Goal: Task Accomplishment & Management: Use online tool/utility

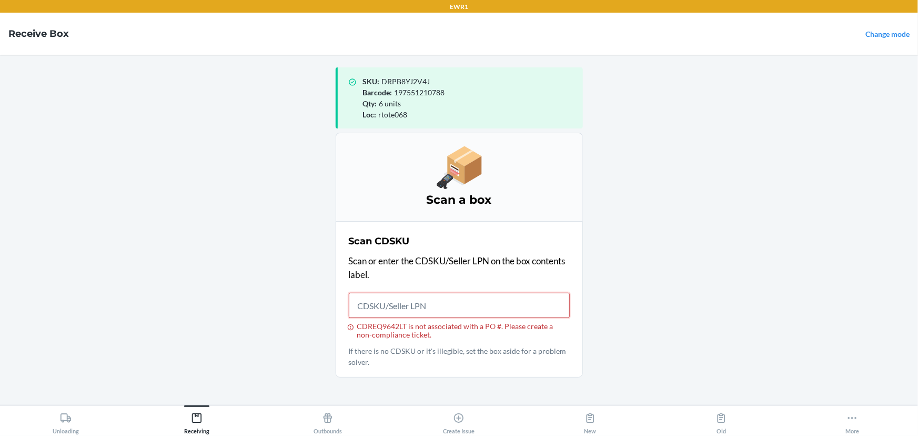
click at [382, 304] on input "CDREQ9642LT is not associated with a PO #. Please create a non-compliance ticke…" at bounding box center [459, 305] width 221 height 25
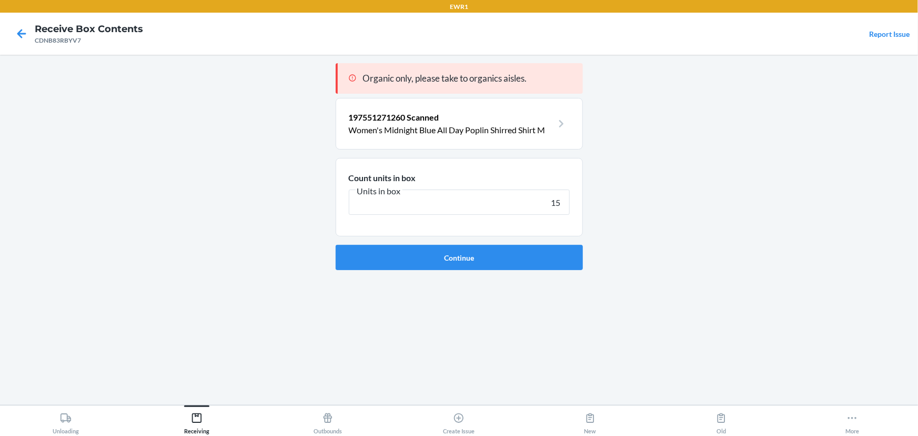
type input "15"
click at [336, 245] on button "Continue" at bounding box center [459, 257] width 247 height 25
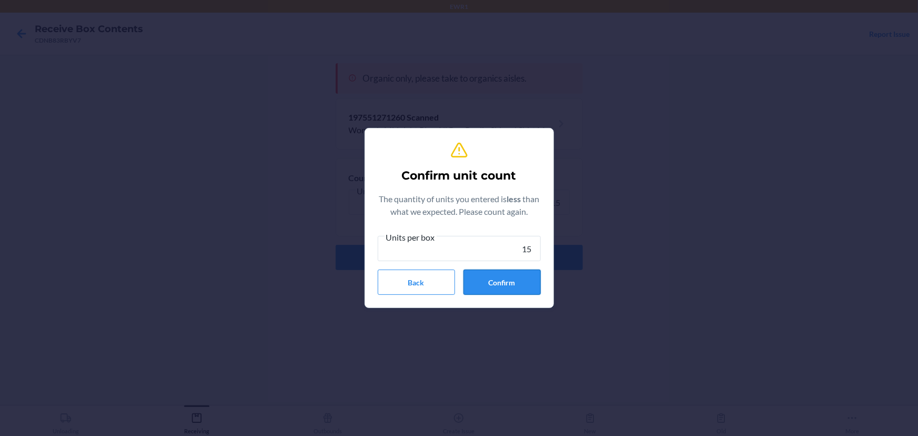
type input "15"
click at [499, 287] on button "Confirm" at bounding box center [502, 281] width 77 height 25
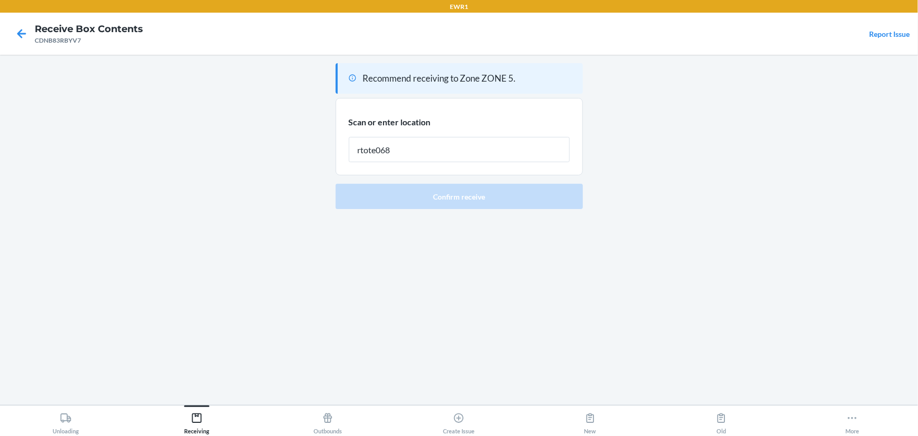
type input "rtote068"
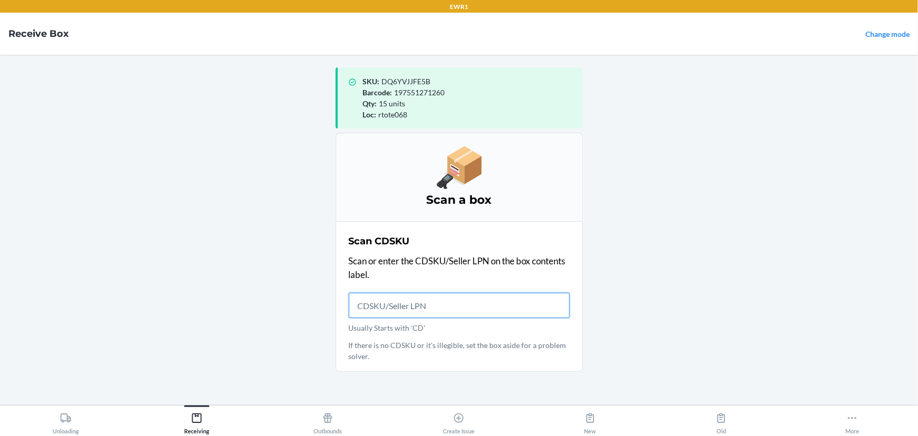
click at [411, 307] on input "Usually Starts with 'CD'" at bounding box center [459, 305] width 221 height 25
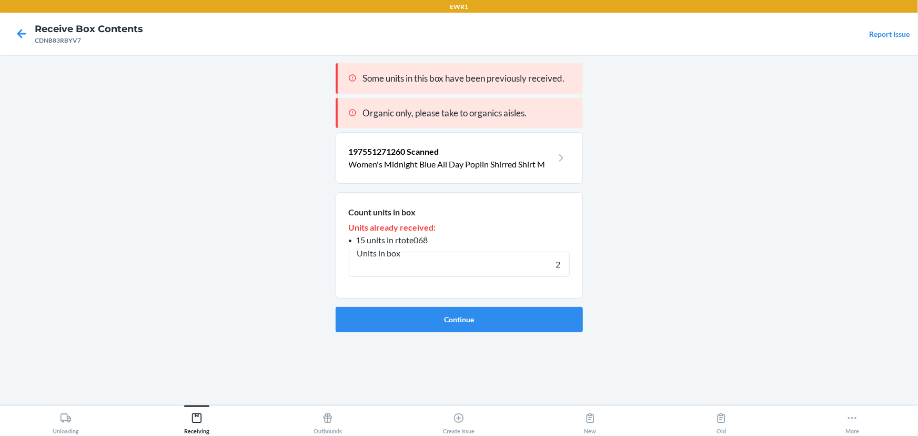
type input "20"
click button "Continue" at bounding box center [459, 319] width 247 height 25
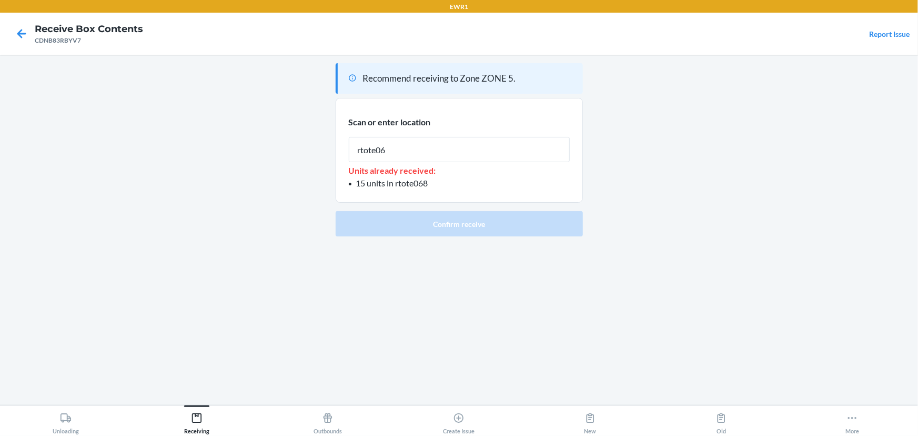
type input "rtote068"
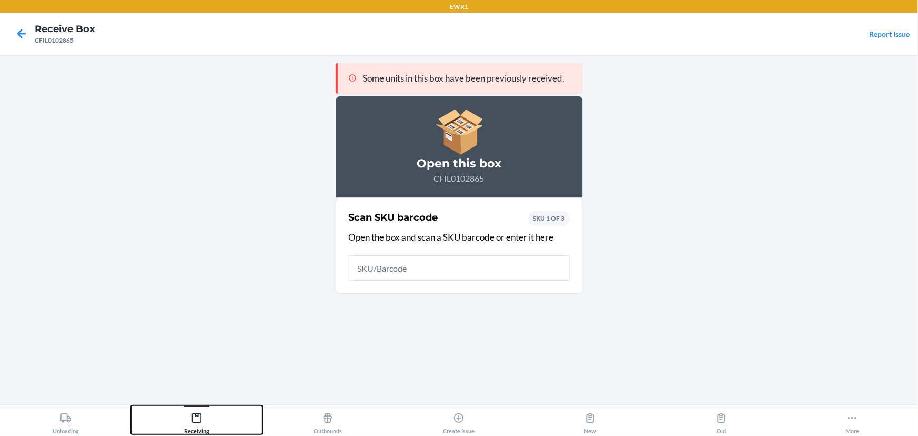
click at [200, 409] on div "Receiving" at bounding box center [196, 421] width 25 height 26
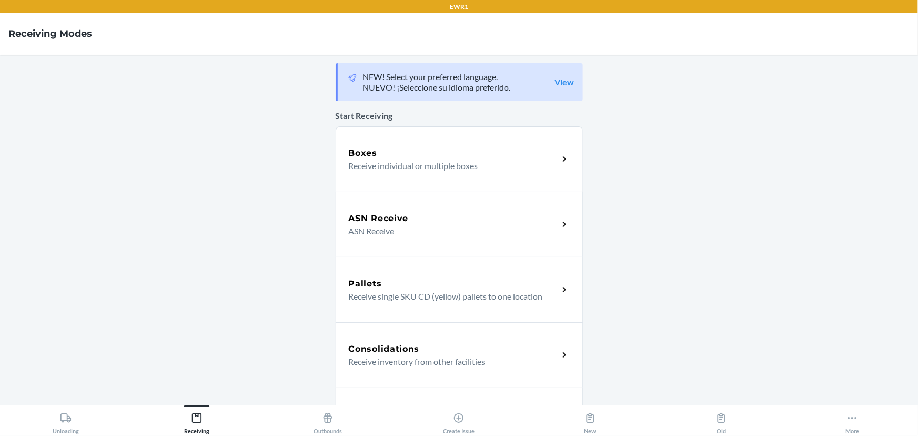
click at [349, 152] on h5 "Boxes" at bounding box center [363, 153] width 29 height 13
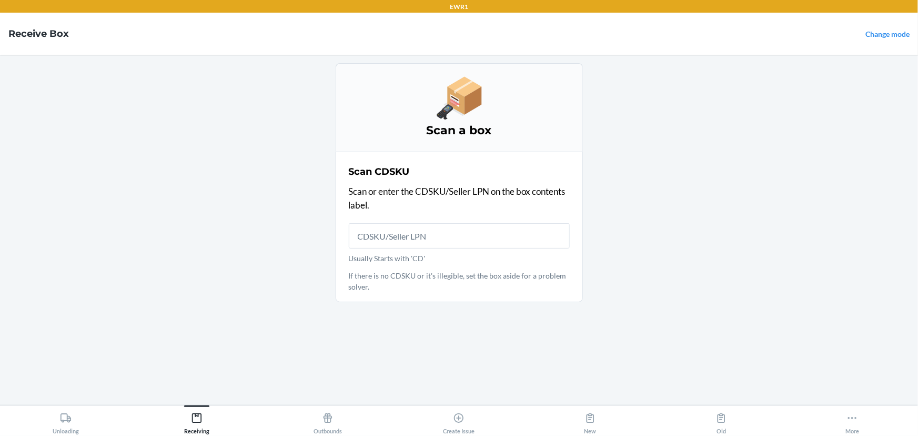
click at [397, 236] on input "Usually Starts with 'CD'" at bounding box center [459, 235] width 221 height 25
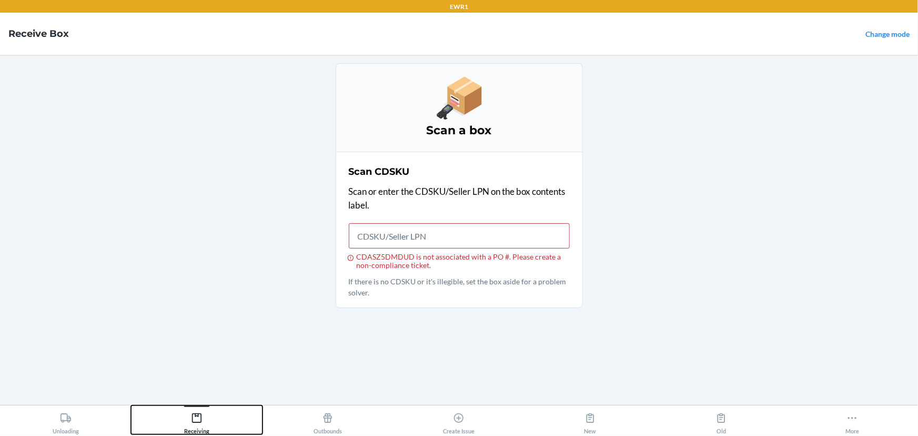
click at [195, 415] on icon at bounding box center [196, 417] width 9 height 9
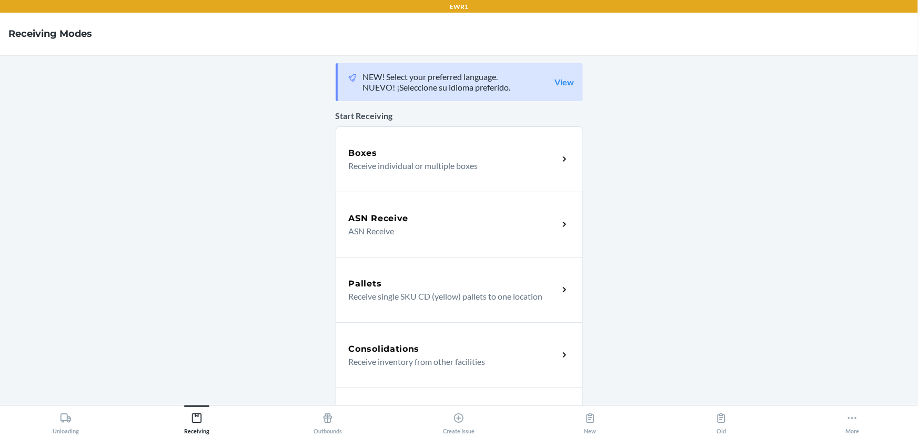
click at [419, 139] on div "Boxes Receive individual or multiple boxes" at bounding box center [459, 158] width 247 height 65
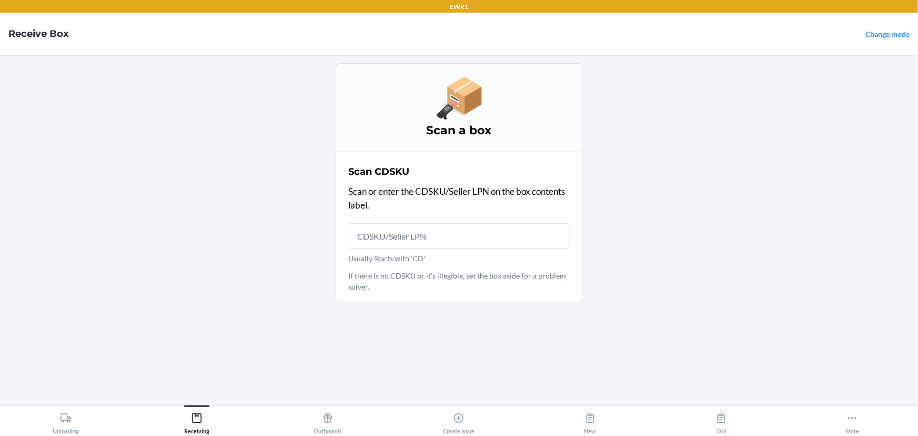
click at [430, 230] on input "Usually Starts with 'CD'" at bounding box center [459, 235] width 221 height 25
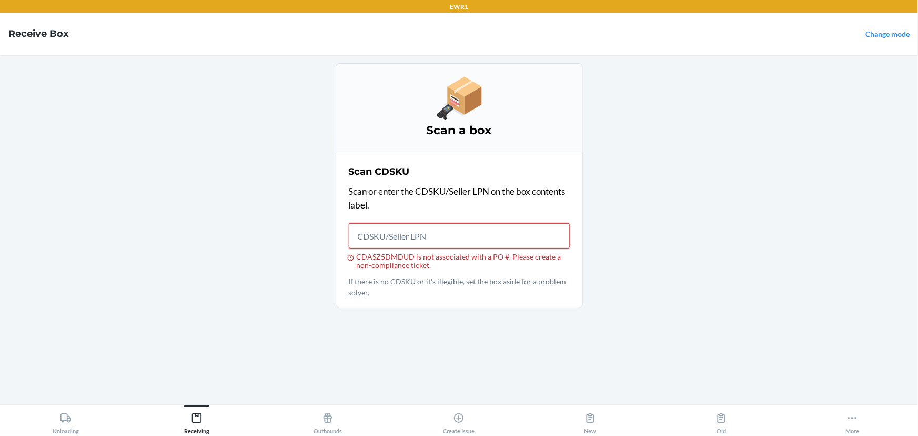
click at [376, 232] on input "CDASZ5DMDUD is not associated with a PO #. Please create a non-compliance ticke…" at bounding box center [459, 235] width 221 height 25
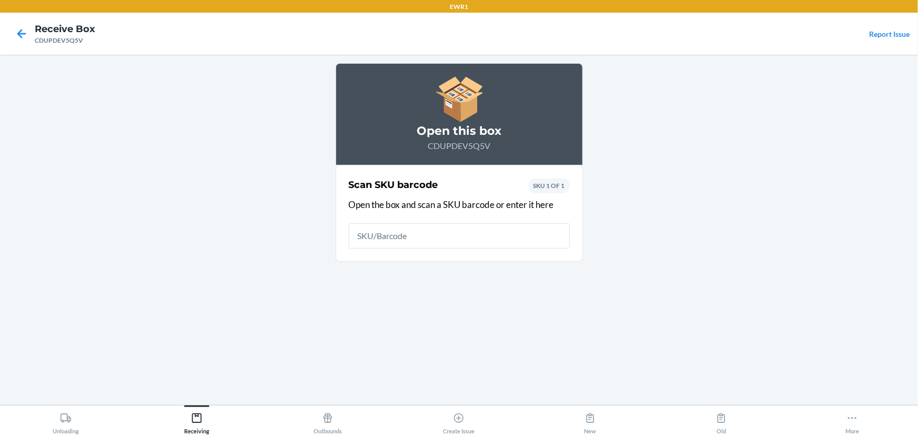
click at [410, 236] on input "text" at bounding box center [459, 235] width 221 height 25
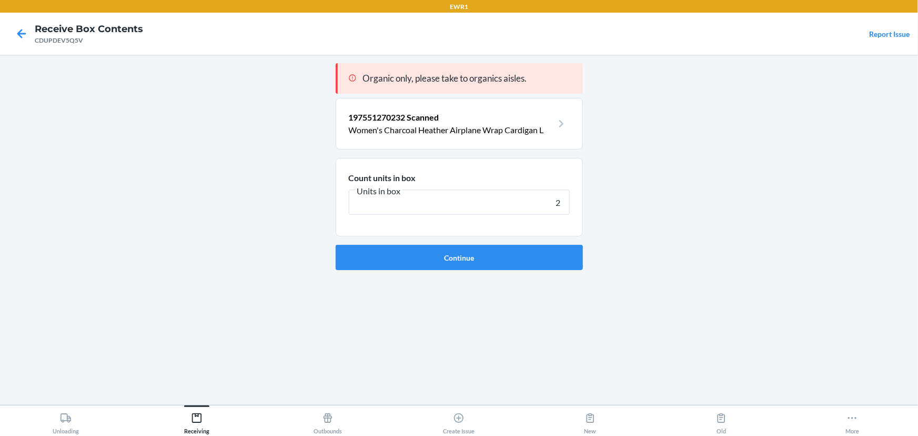
type input "28"
click button "Continue" at bounding box center [459, 257] width 247 height 25
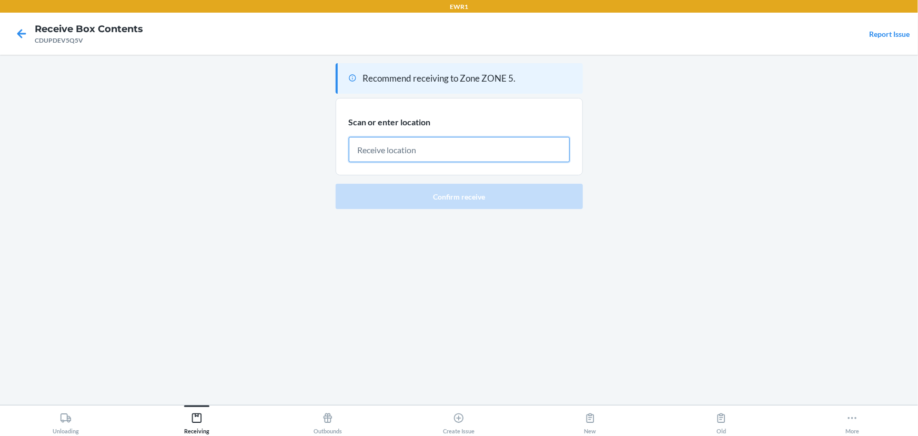
click at [372, 158] on input "text" at bounding box center [459, 149] width 221 height 25
type input "rtote072"
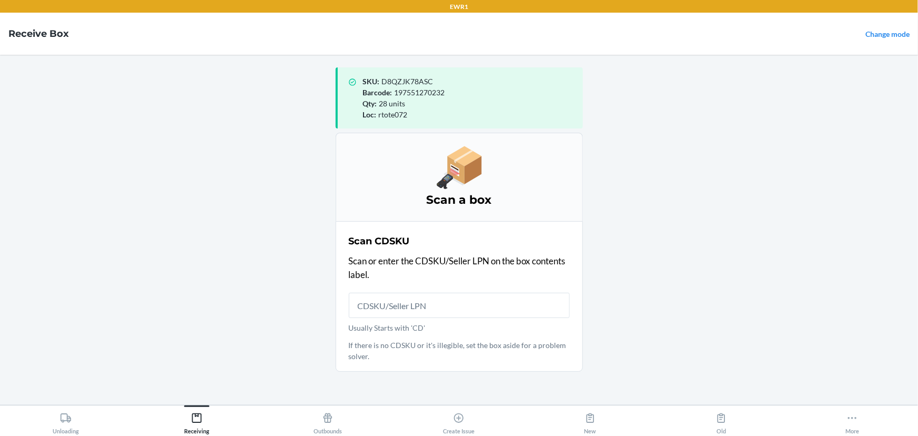
click at [399, 302] on input "Usually Starts with 'CD'" at bounding box center [459, 305] width 221 height 25
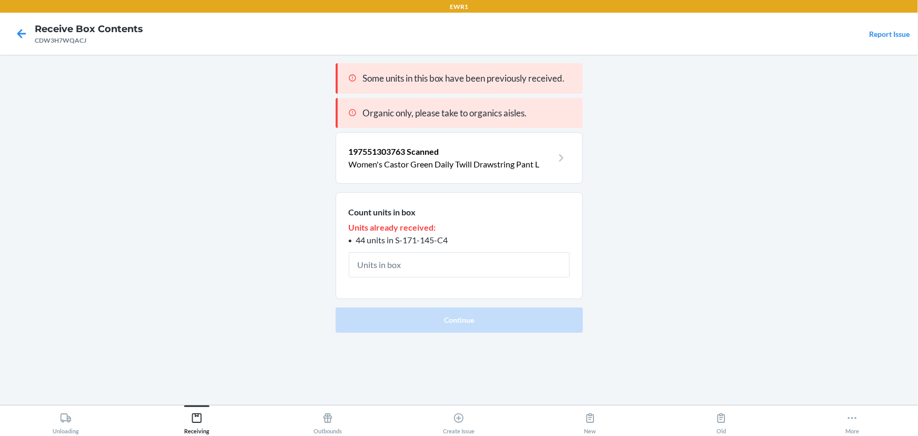
click at [264, 336] on main "Some units in this box have been previously received. Organic only, please take…" at bounding box center [459, 230] width 918 height 350
drag, startPoint x: 463, startPoint y: 240, endPoint x: 396, endPoint y: 244, distance: 66.4
click at [396, 244] on li "44 units in S-171-145-C4" at bounding box center [459, 240] width 221 height 13
copy span "S-171-145-C4"
click at [214, 423] on button "Receiving" at bounding box center [196, 419] width 131 height 29
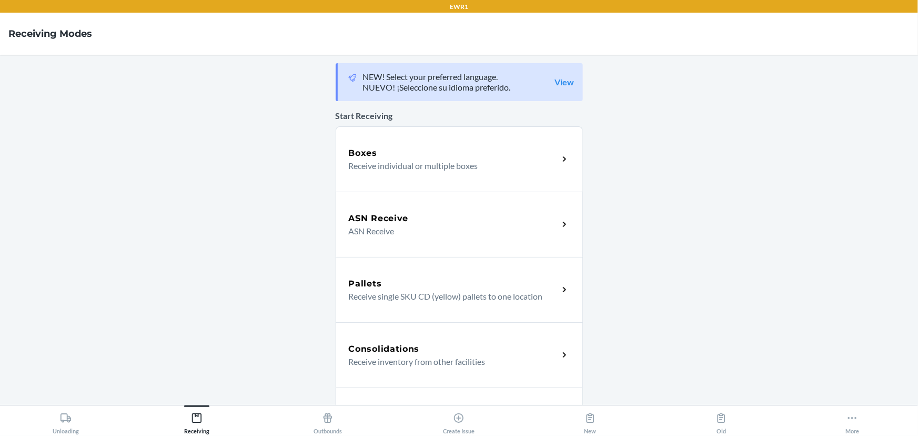
click at [368, 158] on h5 "Boxes" at bounding box center [363, 153] width 29 height 13
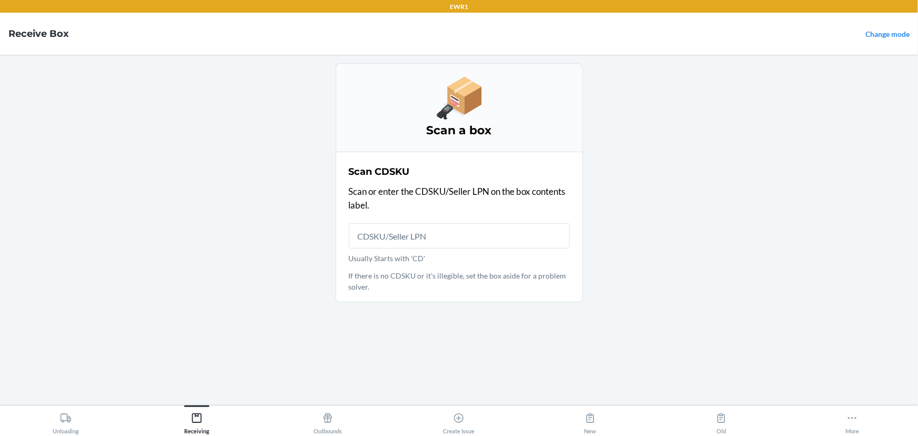
click at [390, 231] on input "Usually Starts with 'CD'" at bounding box center [459, 235] width 221 height 25
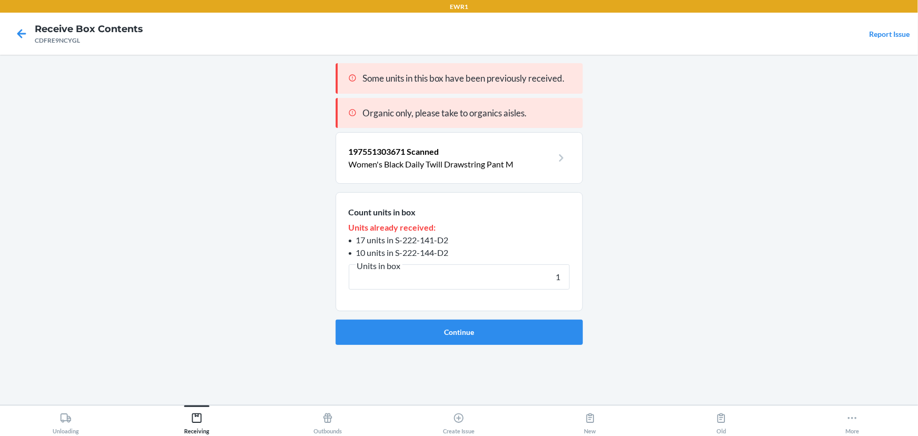
type input "17"
click button "Continue" at bounding box center [459, 331] width 247 height 25
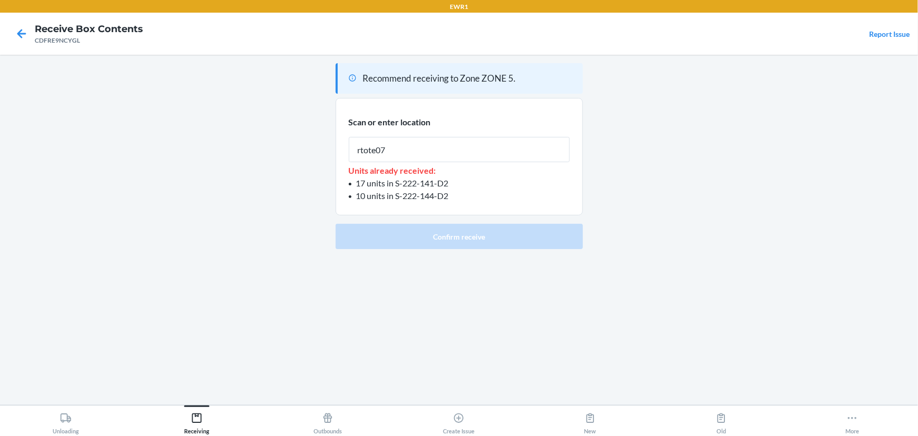
type input "rtote072"
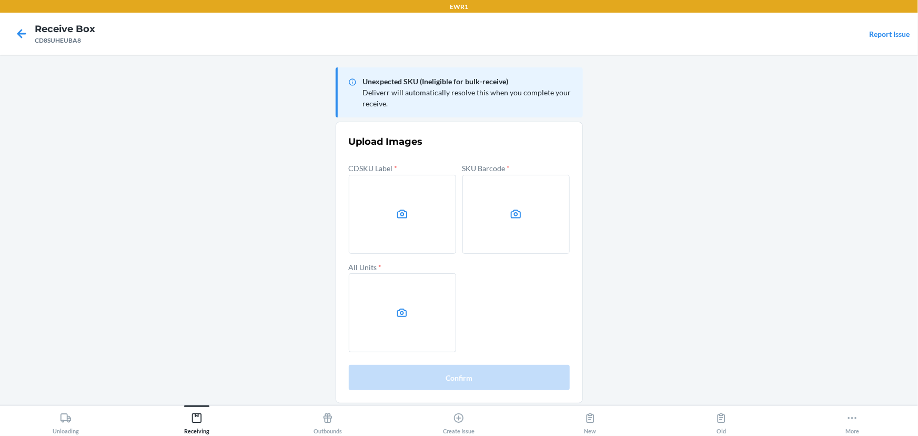
click at [804, 163] on main "Unexpected SKU (Ineligible for bulk-receive) Deliverr will automatically resolv…" at bounding box center [459, 230] width 918 height 350
click at [745, 161] on main "Unexpected SKU (Ineligible for bulk-receive) Deliverr will automatically resolv…" at bounding box center [459, 230] width 918 height 350
click at [377, 194] on label at bounding box center [402, 214] width 107 height 79
click at [0, 0] on input "file" at bounding box center [0, 0] width 0 height 0
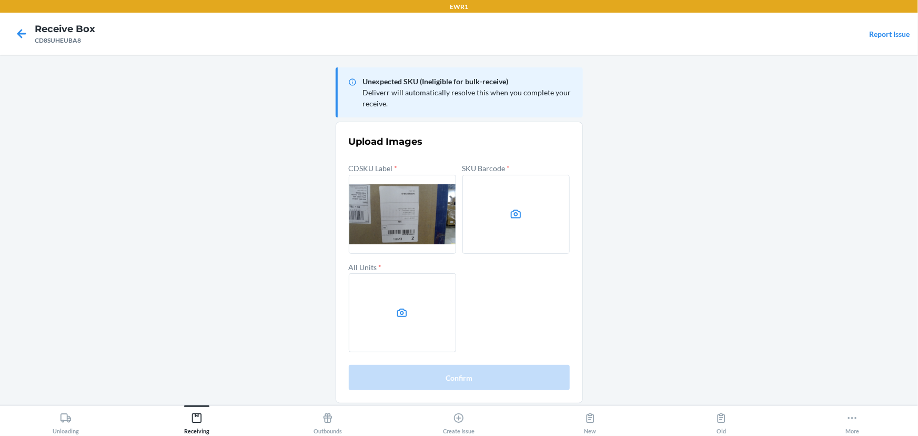
click at [510, 208] on icon at bounding box center [516, 214] width 12 height 12
click at [0, 0] on input "file" at bounding box center [0, 0] width 0 height 0
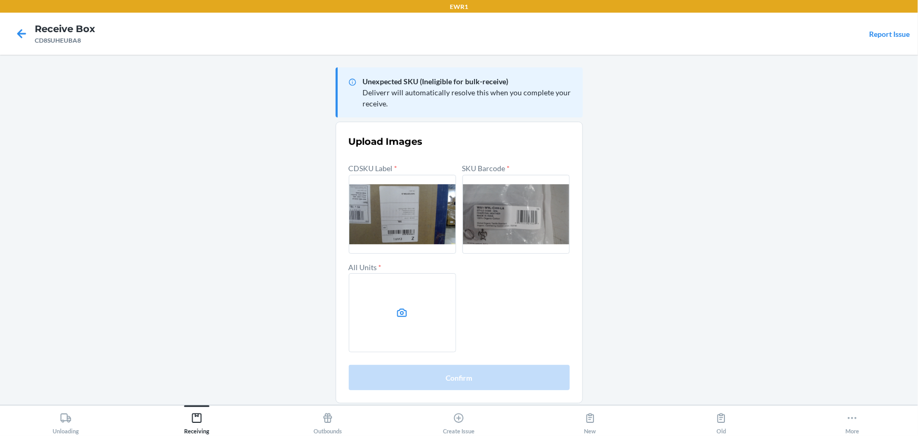
click at [396, 340] on label at bounding box center [402, 312] width 107 height 79
click at [0, 0] on input "file" at bounding box center [0, 0] width 0 height 0
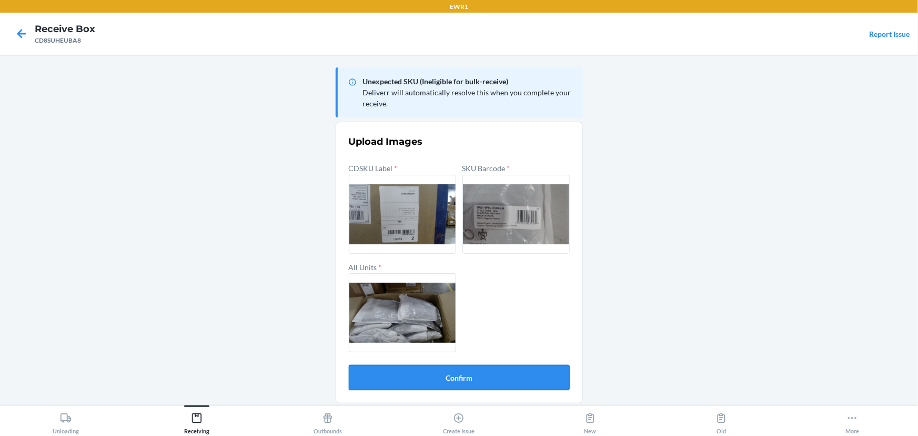
click at [493, 377] on button "Confirm" at bounding box center [459, 377] width 221 height 25
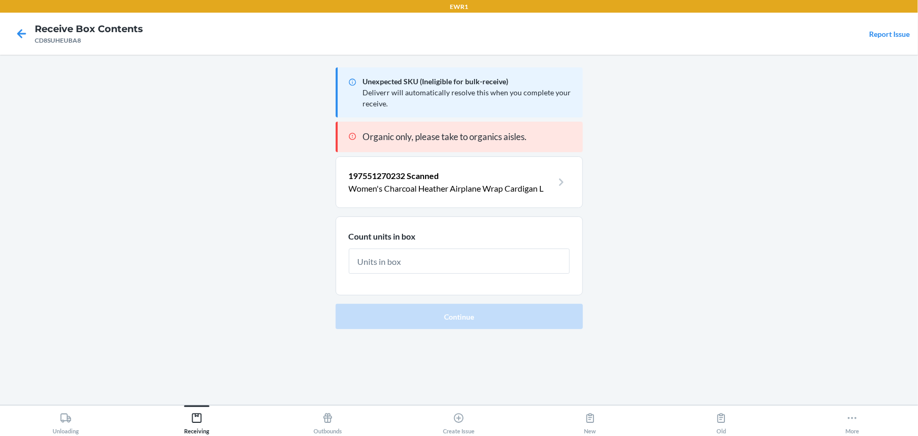
click at [435, 264] on input "text" at bounding box center [459, 260] width 221 height 25
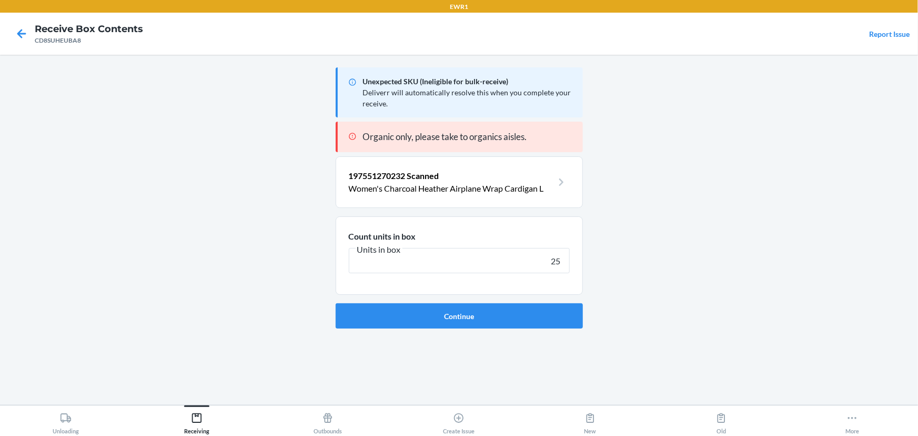
type input "25"
click at [336, 303] on button "Continue" at bounding box center [459, 315] width 247 height 25
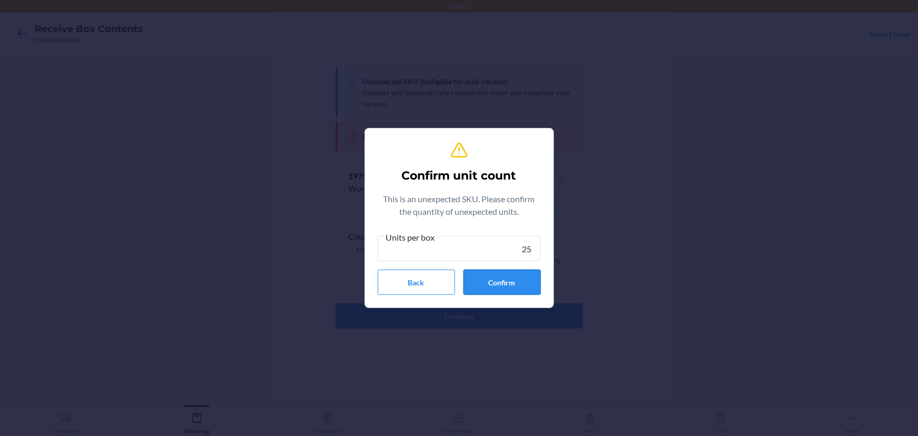
type input "25"
click at [513, 279] on button "Confirm" at bounding box center [502, 281] width 77 height 25
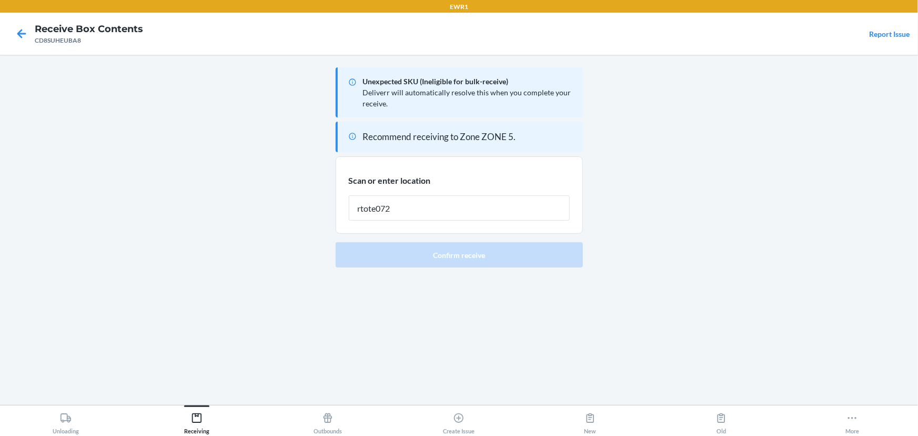
type input "rtote072"
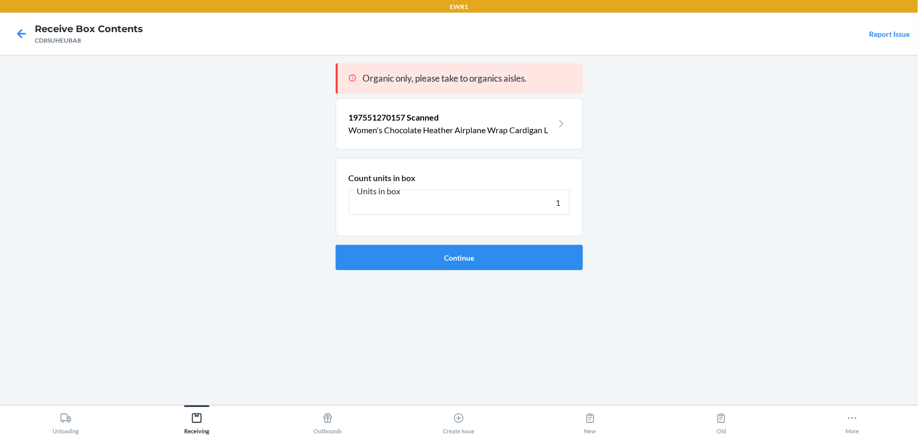
type input "1"
click at [336, 245] on button "Continue" at bounding box center [459, 257] width 247 height 25
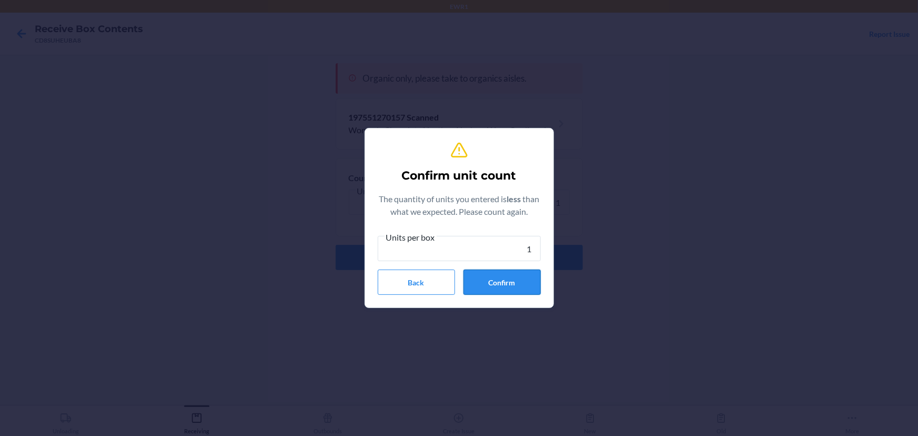
type input "1"
click at [516, 290] on button "Confirm" at bounding box center [502, 281] width 77 height 25
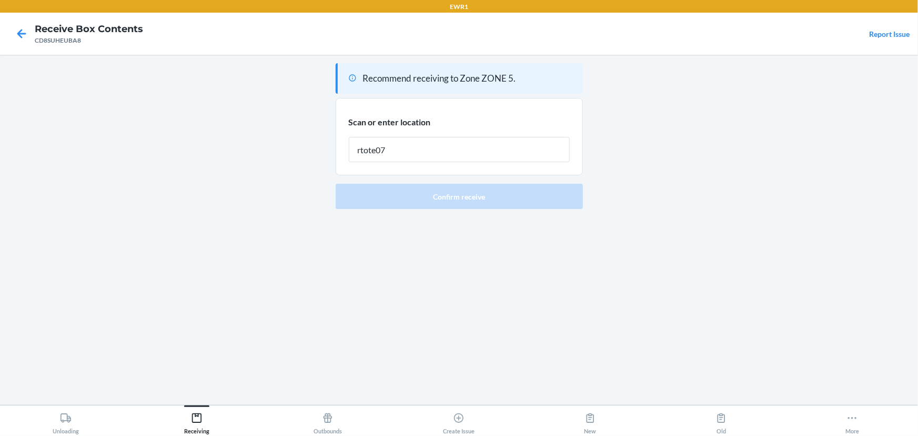
type input "rtote072"
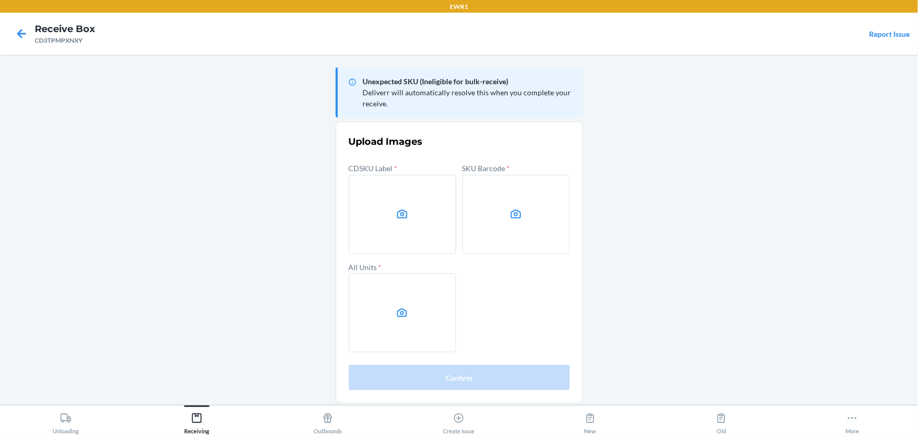
click at [708, 255] on main "Unexpected SKU (Ineligible for bulk-receive) Deliverr will automatically resolv…" at bounding box center [459, 230] width 918 height 350
click at [780, 298] on main "Unexpected SKU (Ineligible for bulk-receive) Deliverr will automatically resolv…" at bounding box center [459, 230] width 918 height 350
click at [405, 210] on icon at bounding box center [402, 213] width 10 height 8
click at [0, 0] on input "file" at bounding box center [0, 0] width 0 height 0
click at [501, 220] on label at bounding box center [516, 214] width 107 height 79
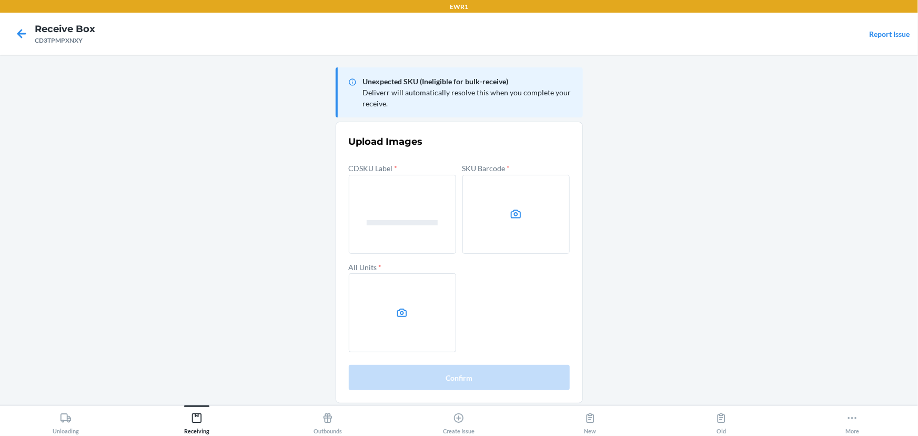
click at [0, 0] on input "file" at bounding box center [0, 0] width 0 height 0
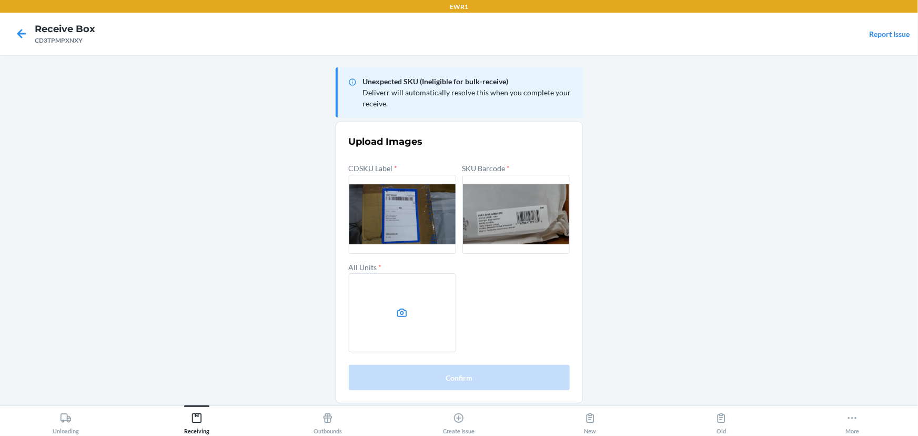
click at [405, 294] on label at bounding box center [402, 312] width 107 height 79
click at [0, 0] on input "file" at bounding box center [0, 0] width 0 height 0
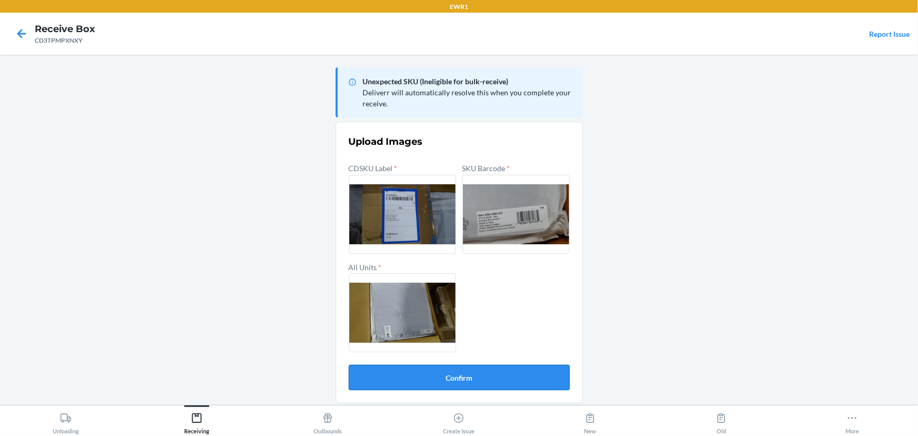
click at [466, 382] on button "Confirm" at bounding box center [459, 377] width 221 height 25
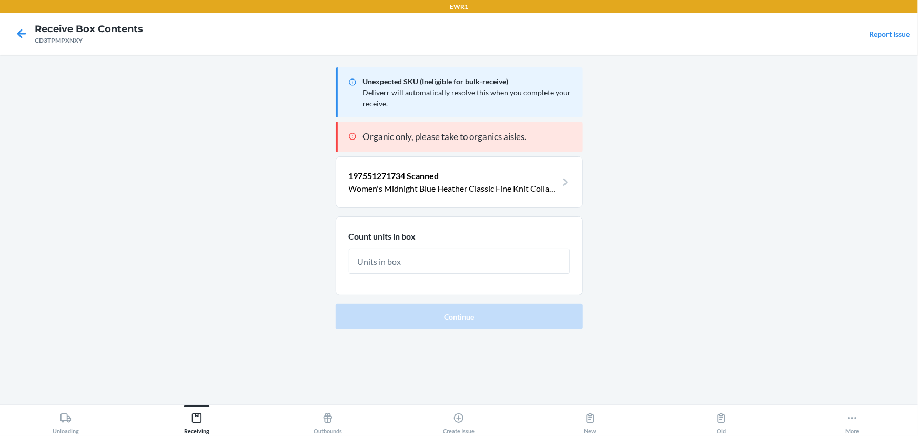
click at [430, 262] on input "text" at bounding box center [459, 260] width 221 height 25
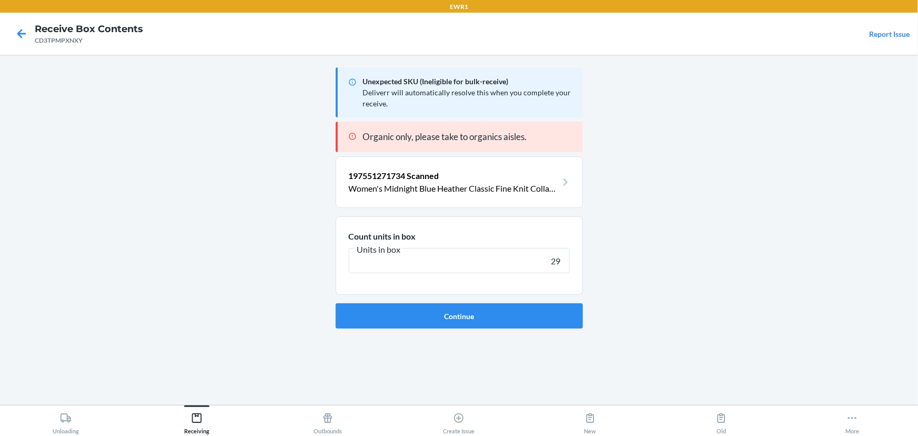
type input "29"
click at [336, 303] on button "Continue" at bounding box center [459, 315] width 247 height 25
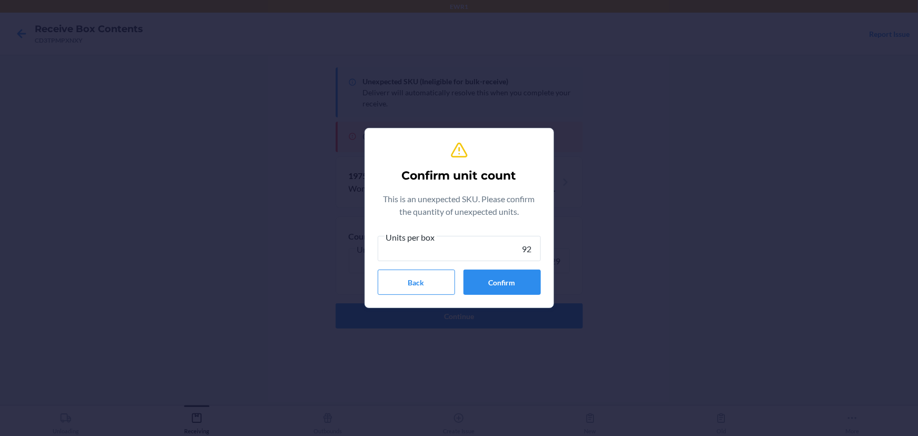
type input "9"
type input "29"
click at [490, 295] on div "Confirm unit count This is an unexpected SKU. Please confirm the quantity of un…" at bounding box center [459, 218] width 163 height 162
click at [491, 284] on button "Confirm" at bounding box center [502, 281] width 77 height 25
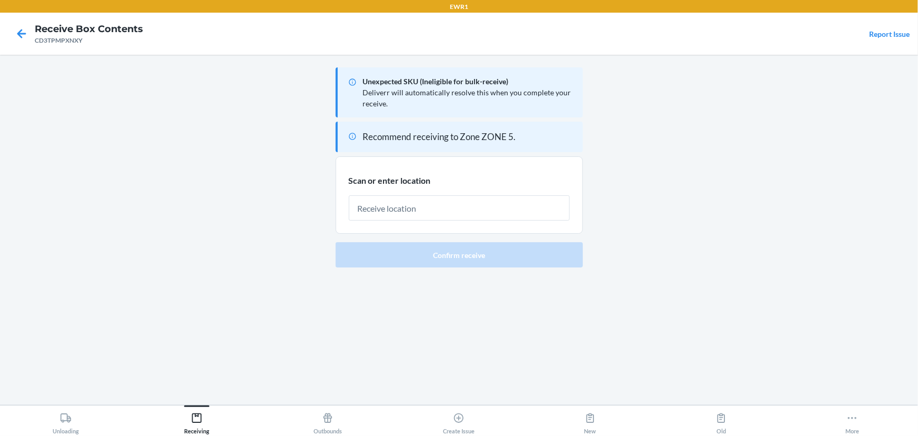
click at [424, 221] on section "Scan or enter location" at bounding box center [459, 195] width 247 height 78
click at [424, 218] on input "text" at bounding box center [459, 207] width 221 height 25
type input "rtote072"
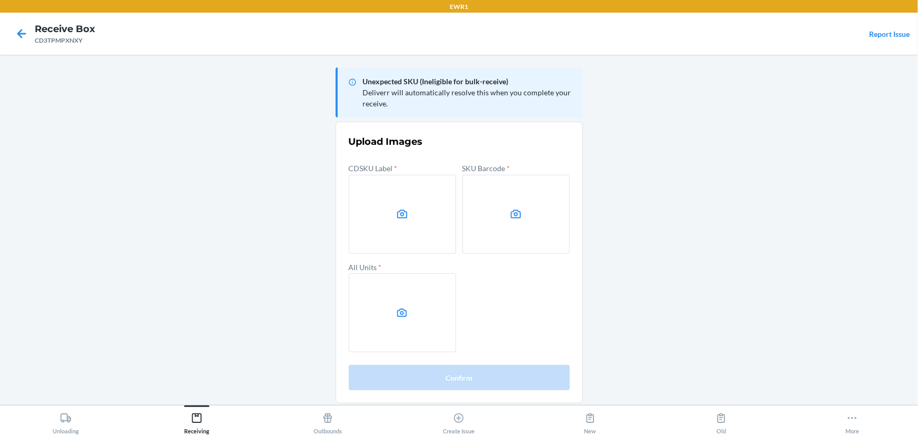
click at [727, 210] on main "Unexpected SKU (Ineligible for bulk-receive) Deliverr will automatically resolv…" at bounding box center [459, 230] width 918 height 350
click at [398, 217] on icon at bounding box center [402, 213] width 10 height 8
click at [0, 0] on input "file" at bounding box center [0, 0] width 0 height 0
click at [501, 208] on label at bounding box center [516, 214] width 107 height 79
click at [0, 0] on input "file" at bounding box center [0, 0] width 0 height 0
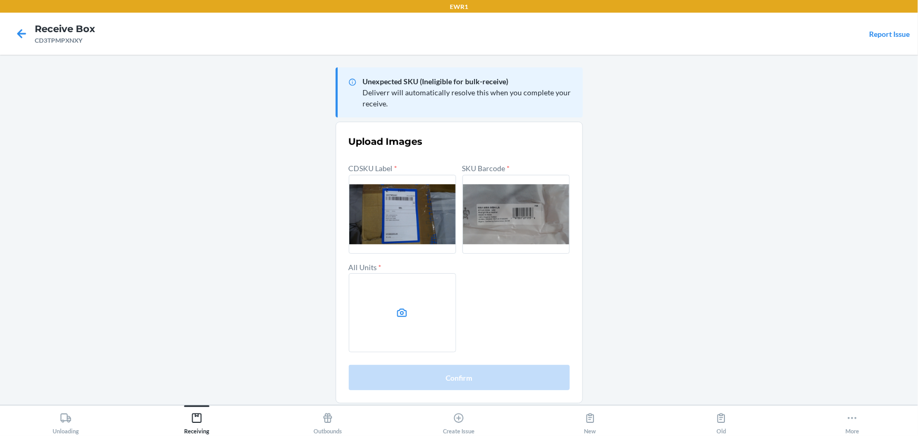
click at [419, 295] on label at bounding box center [402, 312] width 107 height 79
click at [0, 0] on input "file" at bounding box center [0, 0] width 0 height 0
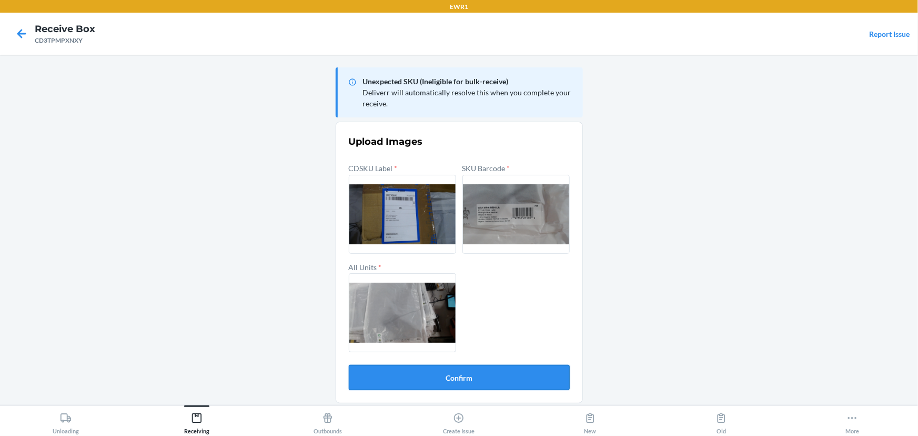
click at [500, 375] on button "Confirm" at bounding box center [459, 377] width 221 height 25
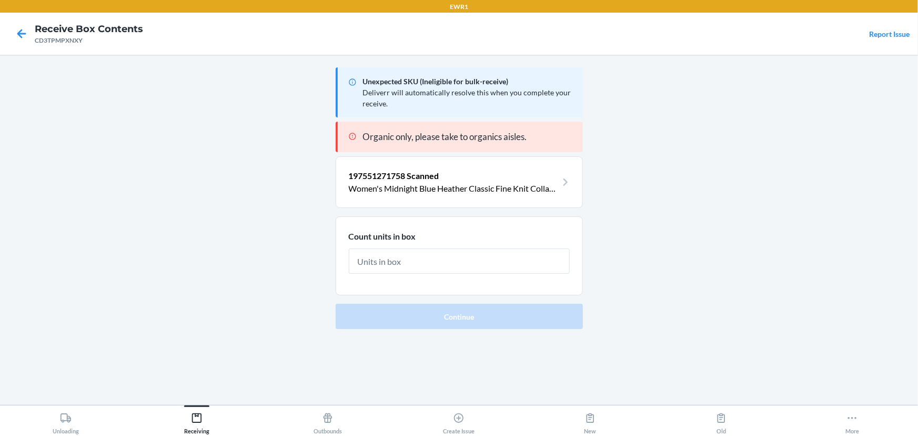
click at [471, 256] on input "text" at bounding box center [459, 260] width 221 height 25
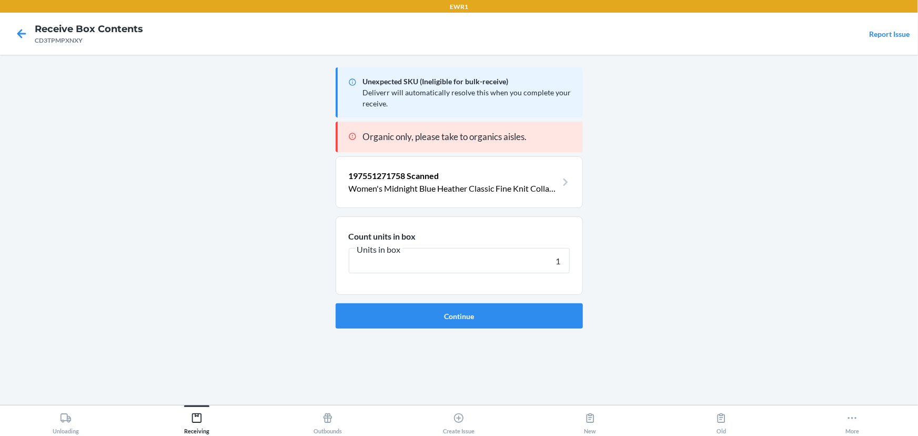
type input "1"
click at [336, 303] on button "Continue" at bounding box center [459, 315] width 247 height 25
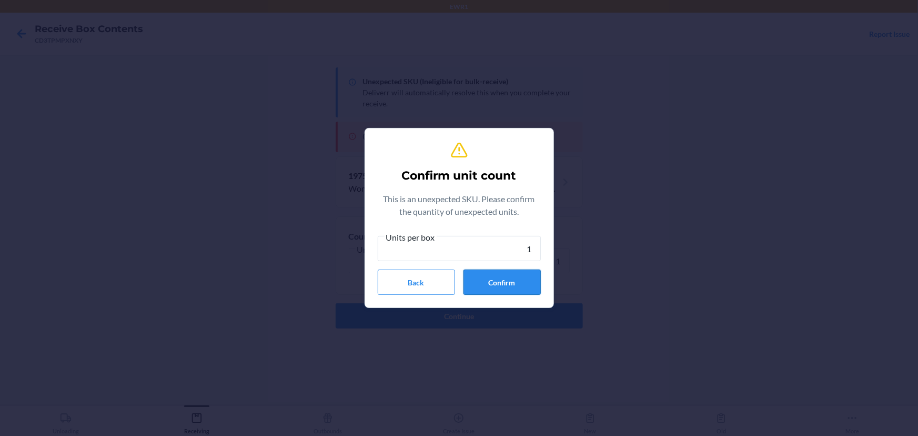
type input "1"
click at [507, 279] on button "Confirm" at bounding box center [502, 281] width 77 height 25
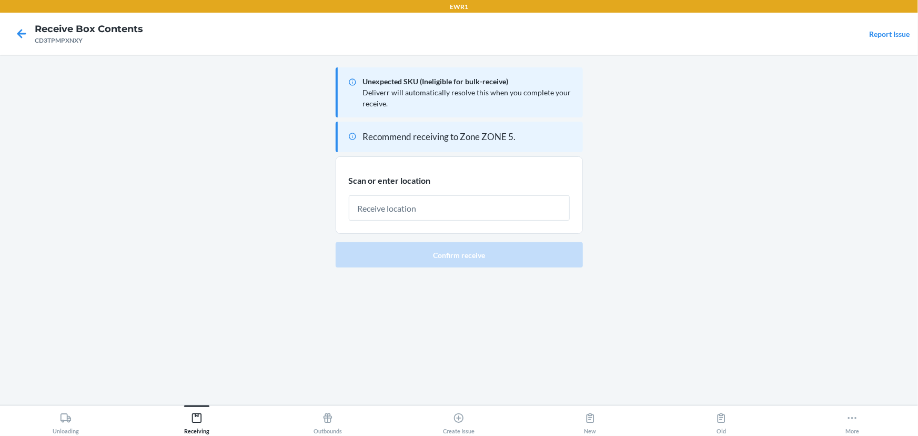
click at [456, 208] on input "text" at bounding box center [459, 207] width 221 height 25
type input "rtote072"
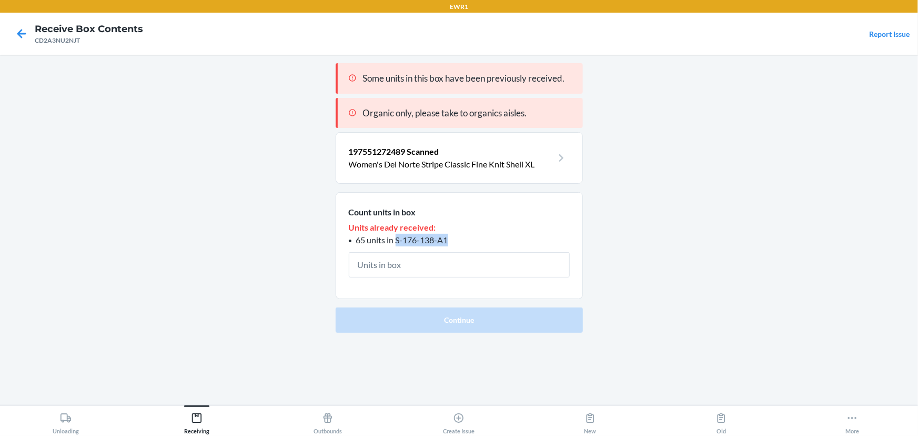
drag, startPoint x: 460, startPoint y: 243, endPoint x: 396, endPoint y: 240, distance: 63.7
click at [396, 240] on li "65 units in S-176-138-A1" at bounding box center [459, 240] width 221 height 13
copy span "S-176-138-A1"
click at [398, 153] on span "197551272489 Scanned" at bounding box center [394, 151] width 91 height 10
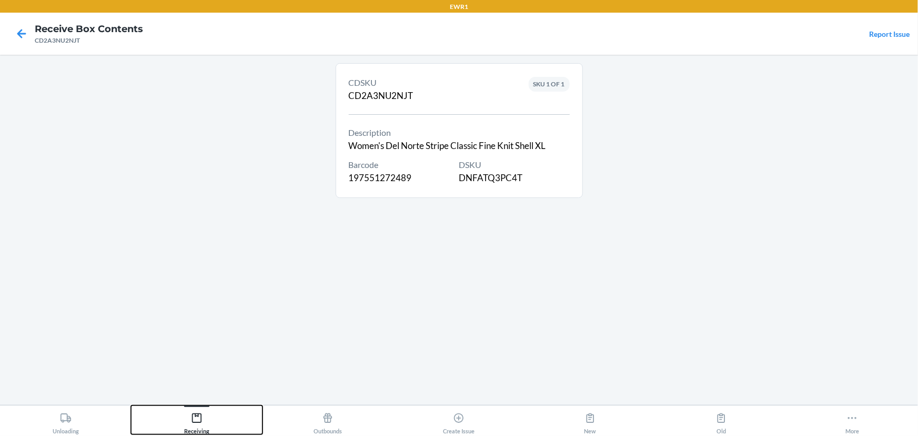
click at [195, 419] on icon at bounding box center [197, 418] width 12 height 12
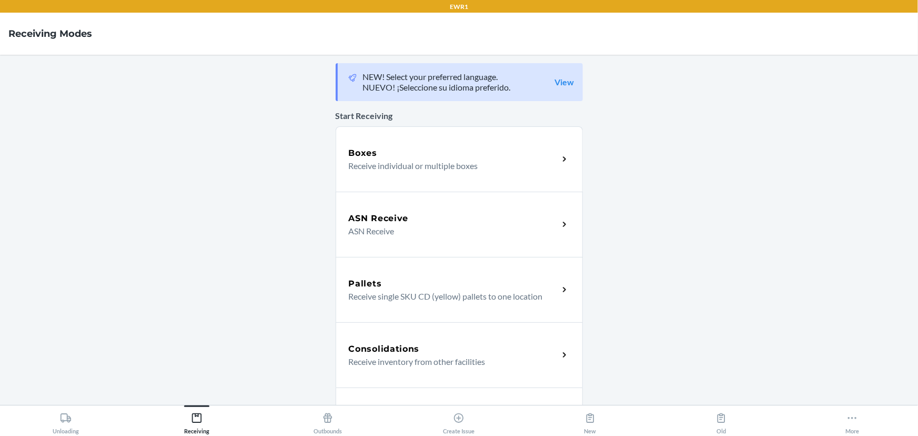
click at [393, 158] on div "Boxes" at bounding box center [454, 153] width 210 height 13
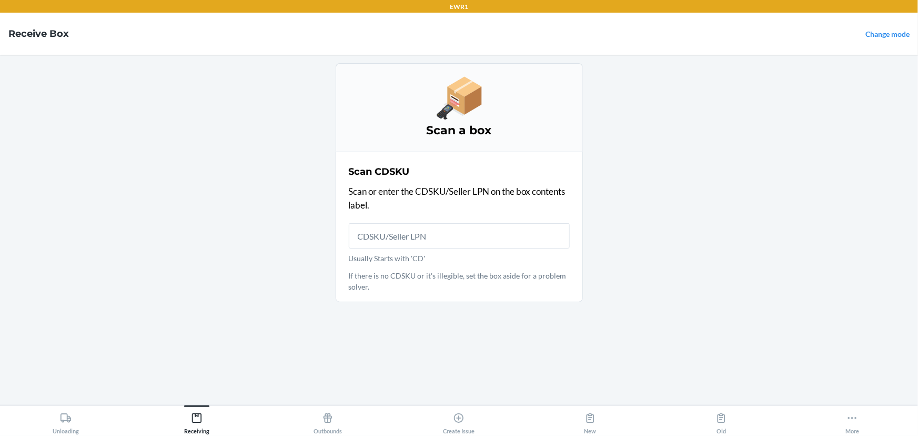
click at [398, 237] on input "Usually Starts with 'CD'" at bounding box center [459, 235] width 221 height 25
click at [401, 170] on h2 "Scan CDSKU" at bounding box center [379, 172] width 61 height 14
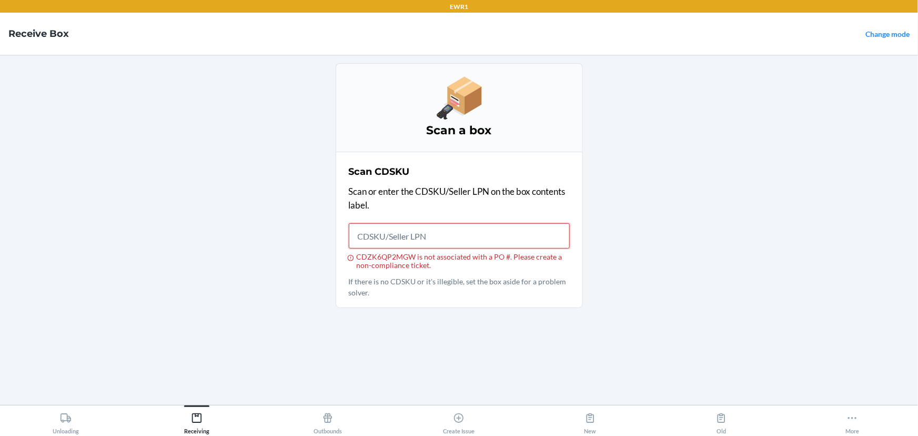
click at [400, 227] on input "CDZK6QP2MGW is not associated with a PO #. Please create a non-compliance ticke…" at bounding box center [459, 235] width 221 height 25
click at [365, 246] on input "CDZK6QP2MGW is not associated with a PO #. Please create a non-compliance ticke…" at bounding box center [459, 235] width 221 height 25
click at [364, 243] on input "CDZK6QP2MGW is not associated with a PO #. Please create a non-compliance ticke…" at bounding box center [459, 235] width 221 height 25
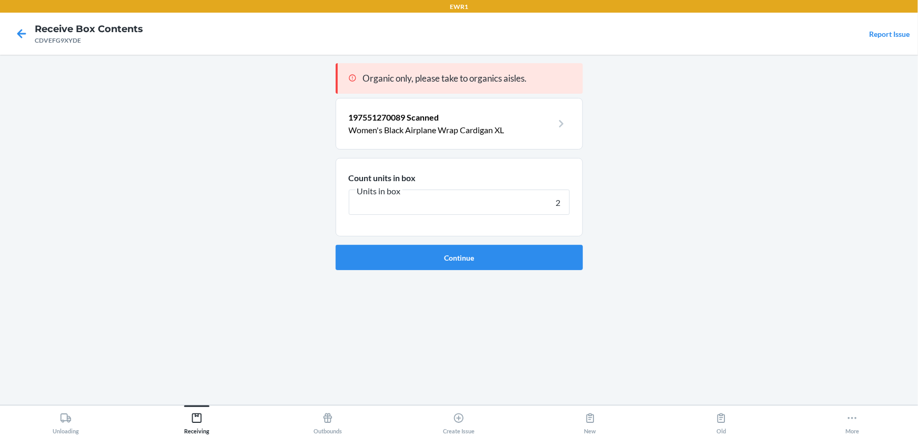
type input "25"
click button "Continue" at bounding box center [459, 257] width 247 height 25
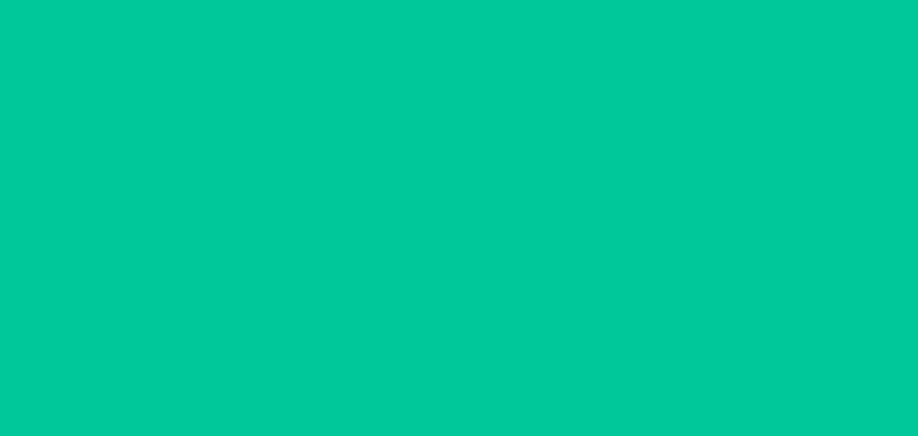
type input "2"
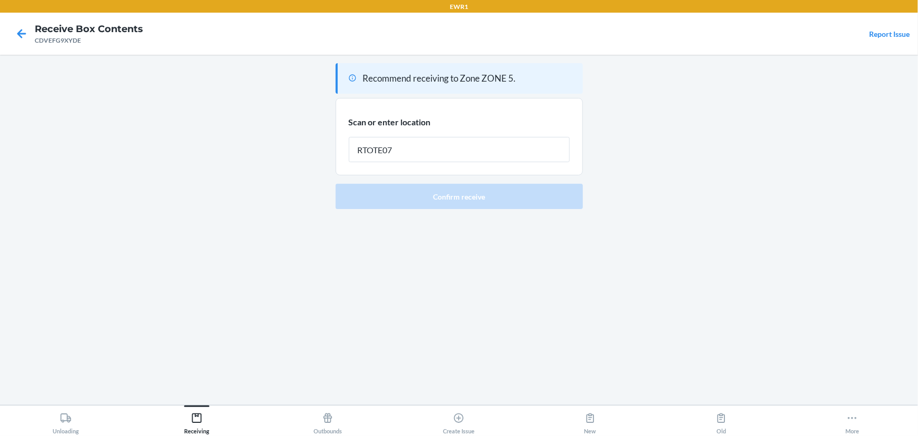
type input "RTOTE072"
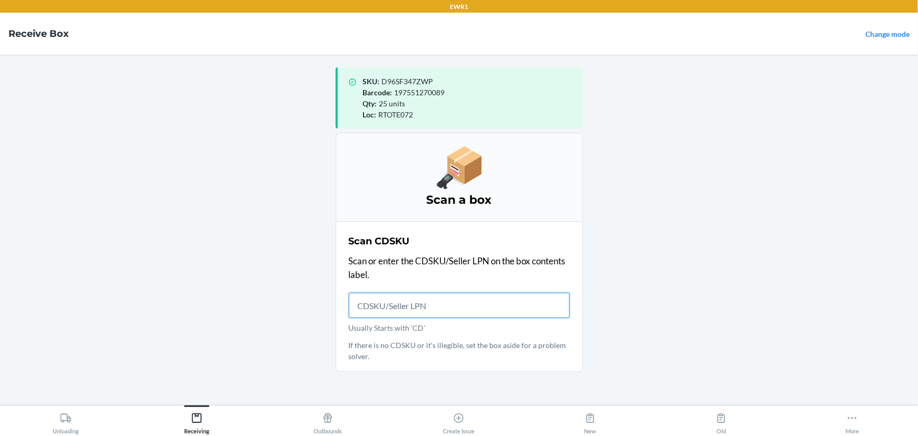
click at [374, 300] on input "Usually Starts with 'CD'" at bounding box center [459, 305] width 221 height 25
click at [379, 300] on input "Usually Starts with 'CD'" at bounding box center [459, 305] width 221 height 25
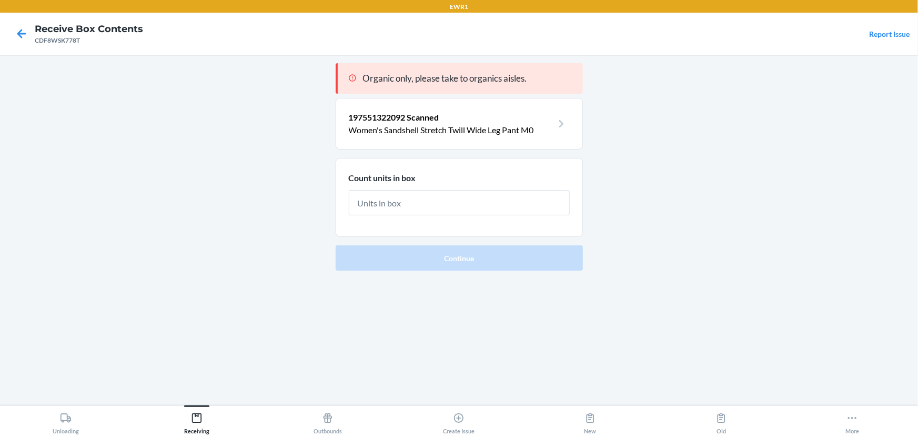
type input "8"
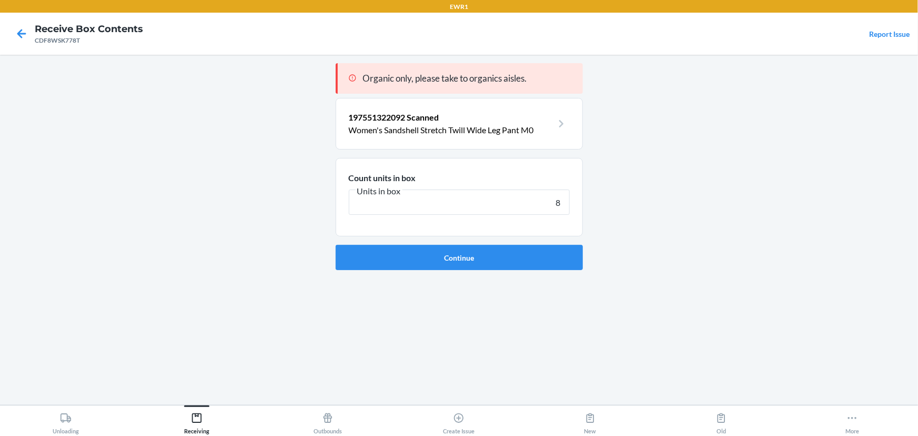
click button "Continue" at bounding box center [459, 257] width 247 height 25
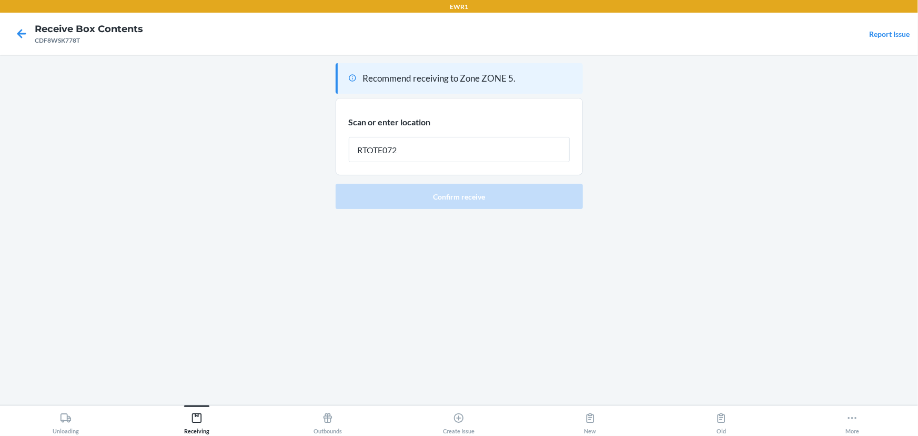
type input "RTOTE072"
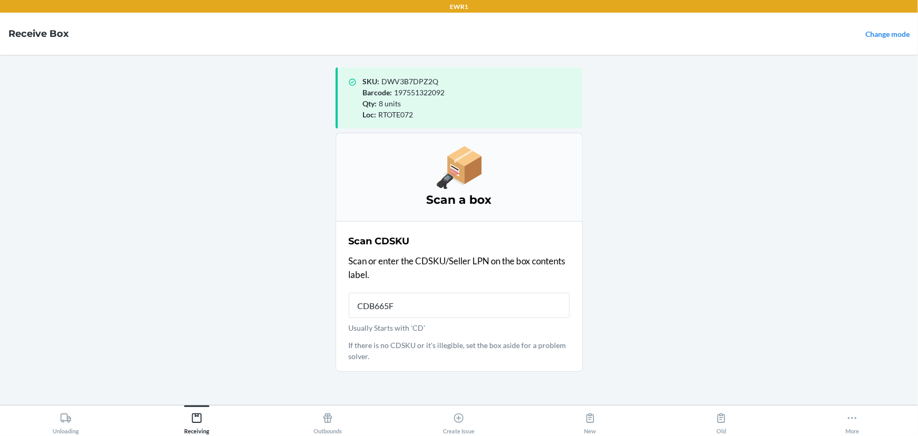
type input "CDB665F5"
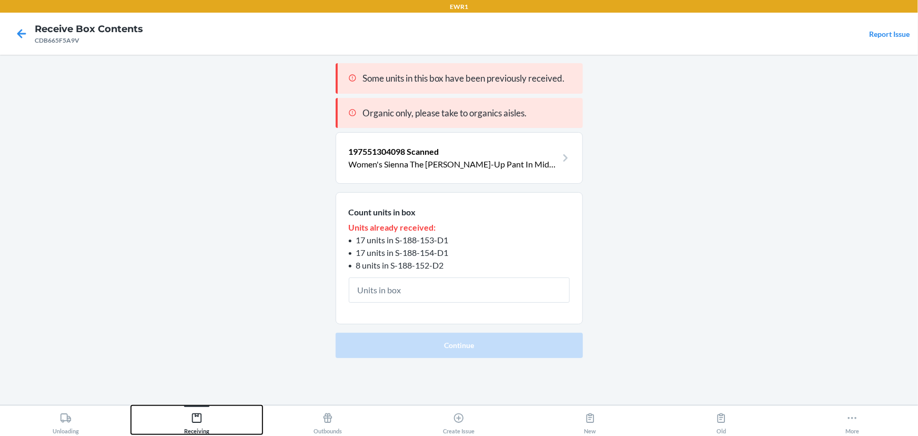
click at [210, 417] on button "Receiving" at bounding box center [196, 419] width 131 height 29
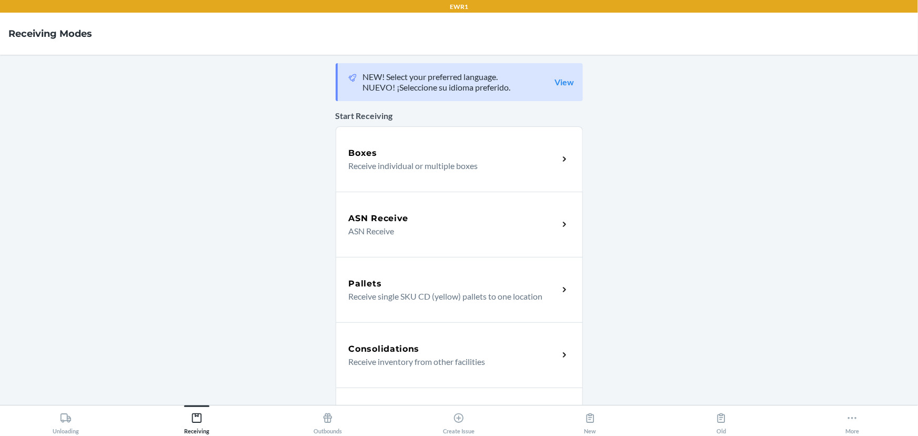
click at [446, 142] on div "Boxes Receive individual or multiple boxes" at bounding box center [459, 158] width 247 height 65
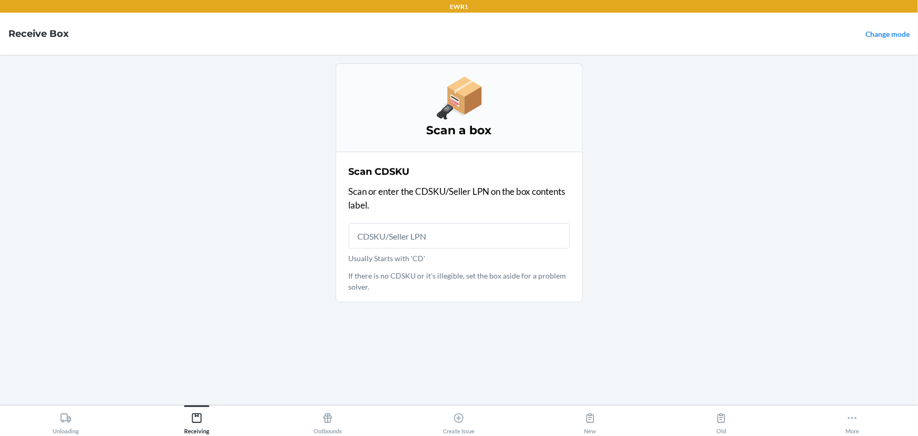
click at [423, 234] on input "Usually Starts with 'CD'" at bounding box center [459, 235] width 221 height 25
type input "CFIL011"
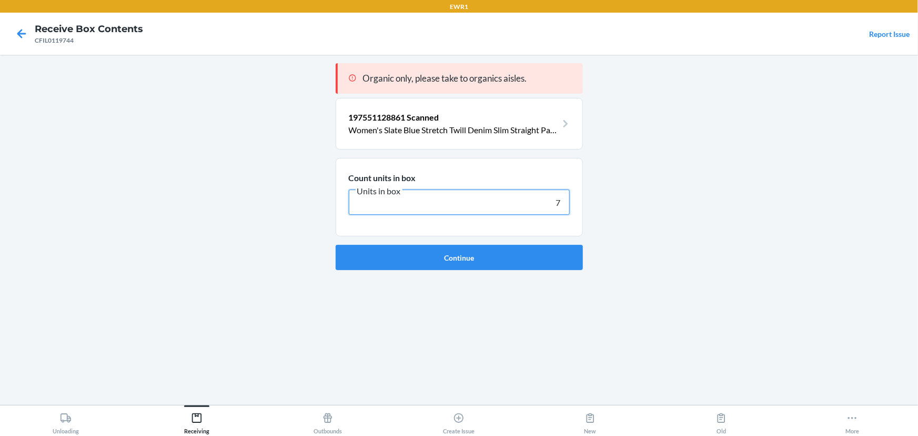
type input "7"
click at [336, 245] on button "Continue" at bounding box center [459, 257] width 247 height 25
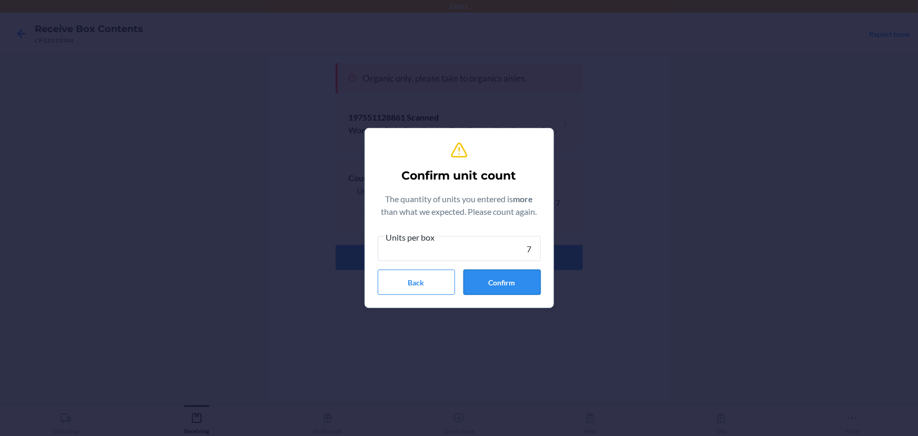
type input "7"
click at [488, 276] on button "Confirm" at bounding box center [502, 281] width 77 height 25
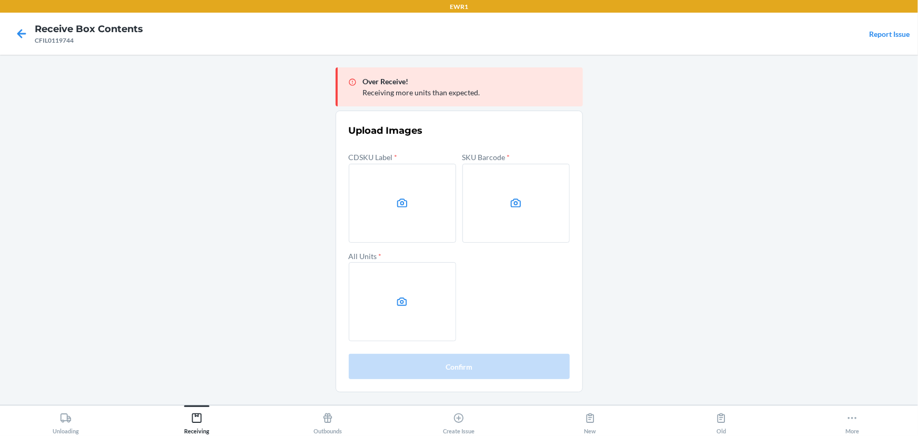
click at [788, 213] on main "Over Receive! Receiving more units than expected. Upload Images CDSKU Label * S…" at bounding box center [459, 230] width 918 height 350
click at [387, 185] on label at bounding box center [402, 203] width 107 height 79
click at [0, 0] on input "file" at bounding box center [0, 0] width 0 height 0
click at [750, 203] on main "Over Receive! Receiving more units than expected. Upload Images CDSKU Label * S…" at bounding box center [459, 230] width 918 height 350
click at [421, 205] on label at bounding box center [402, 203] width 107 height 79
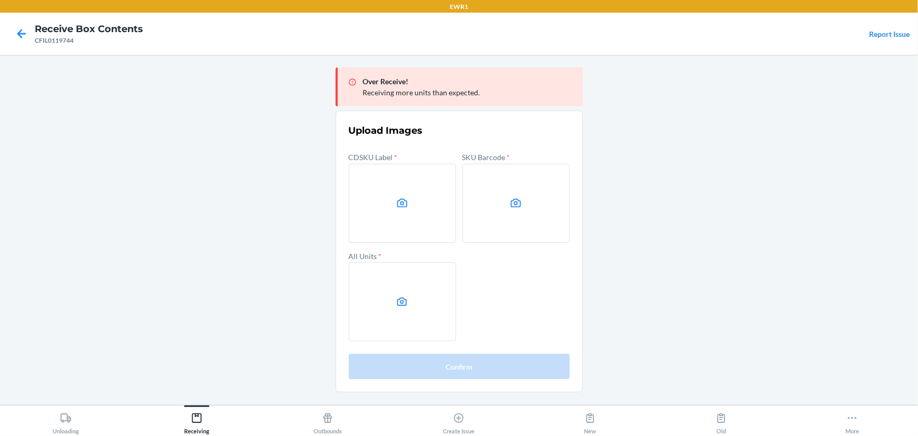
click at [0, 0] on input "file" at bounding box center [0, 0] width 0 height 0
click at [500, 212] on label at bounding box center [516, 203] width 107 height 79
click at [0, 0] on input "file" at bounding box center [0, 0] width 0 height 0
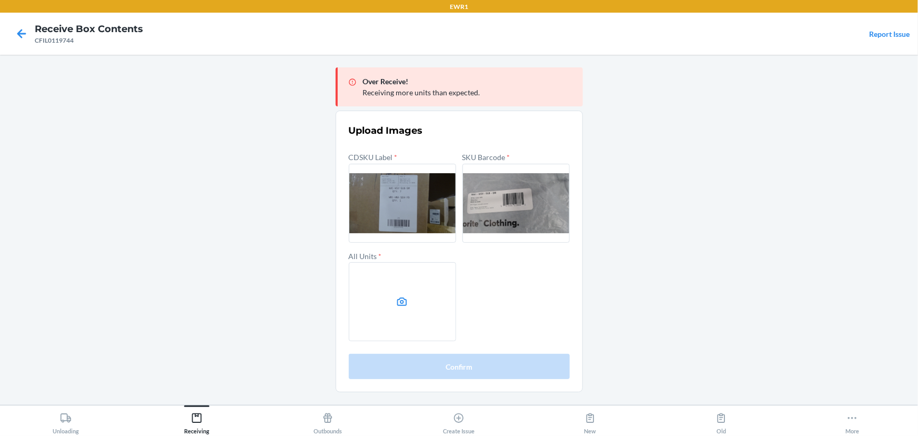
click at [420, 290] on label at bounding box center [402, 301] width 107 height 79
click at [0, 0] on input "file" at bounding box center [0, 0] width 0 height 0
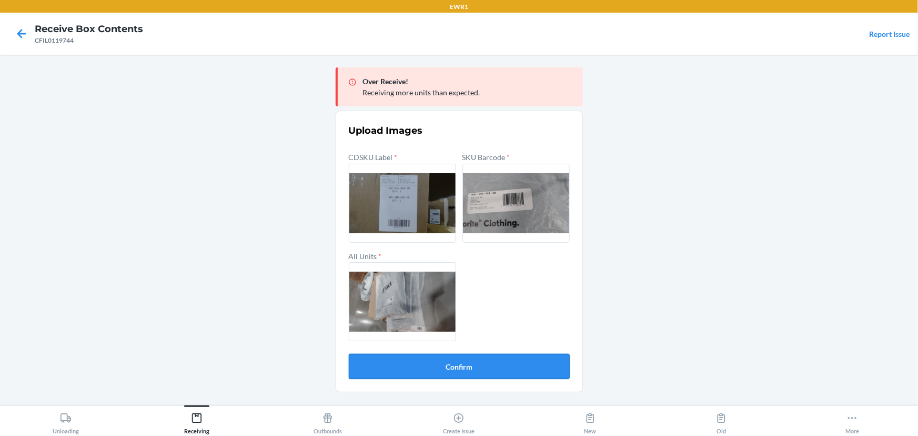
click at [488, 358] on button "Confirm" at bounding box center [459, 366] width 221 height 25
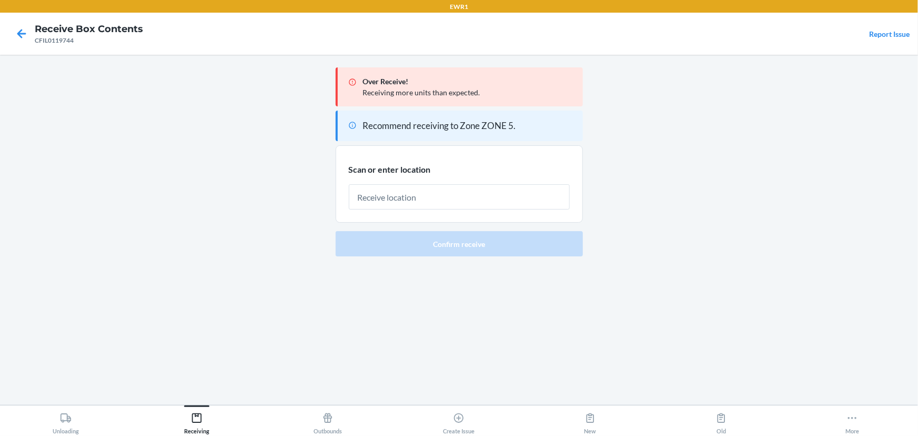
click at [445, 192] on input "text" at bounding box center [459, 196] width 221 height 25
type input "RTOTE072"
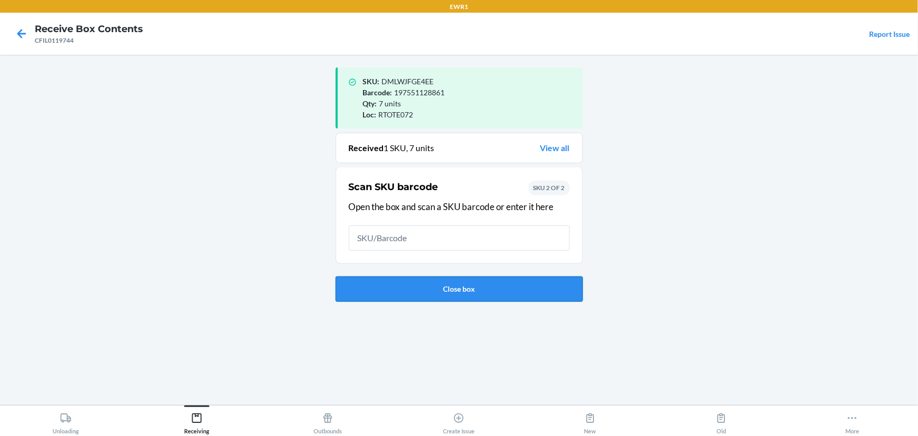
click at [389, 296] on button "Close box" at bounding box center [459, 288] width 247 height 25
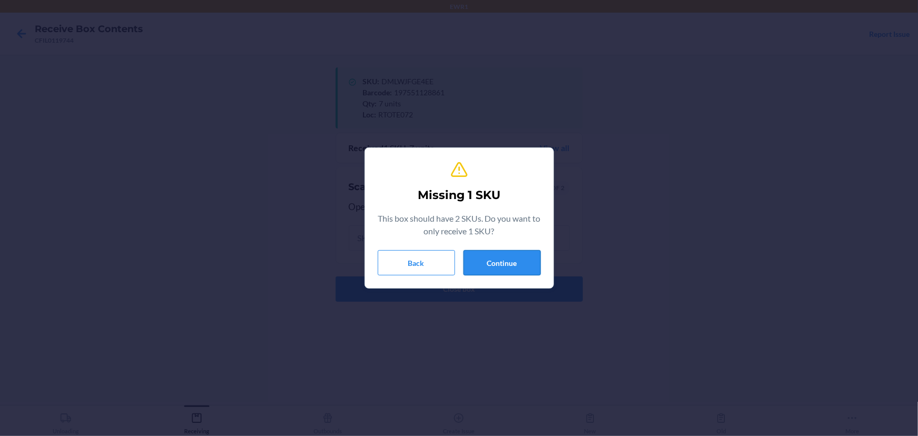
click at [489, 266] on button "Continue" at bounding box center [502, 262] width 77 height 25
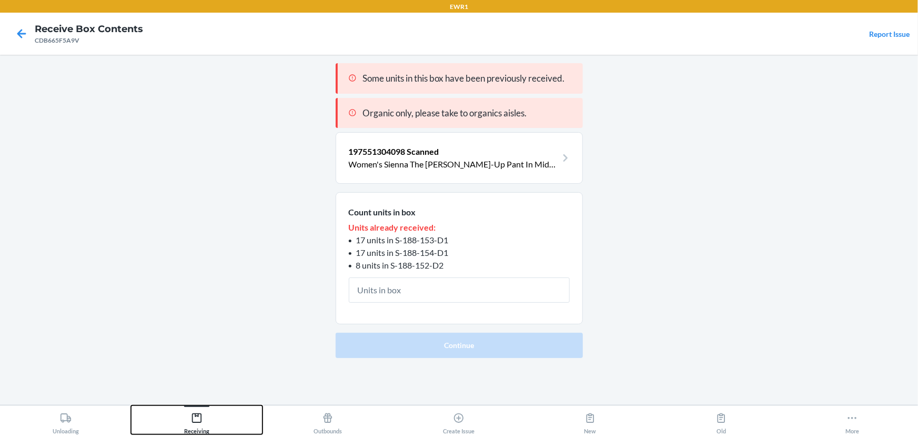
click at [209, 421] on div "Receiving" at bounding box center [196, 421] width 25 height 26
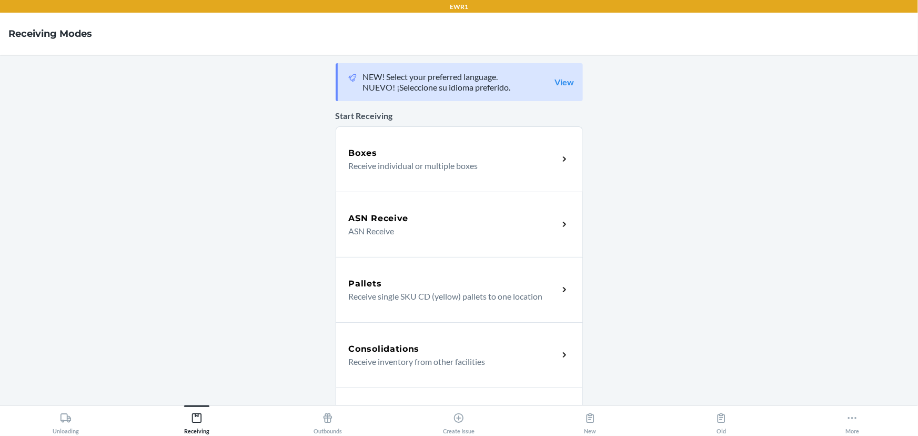
click at [399, 172] on div "Boxes Receive individual or multiple boxes" at bounding box center [459, 158] width 247 height 65
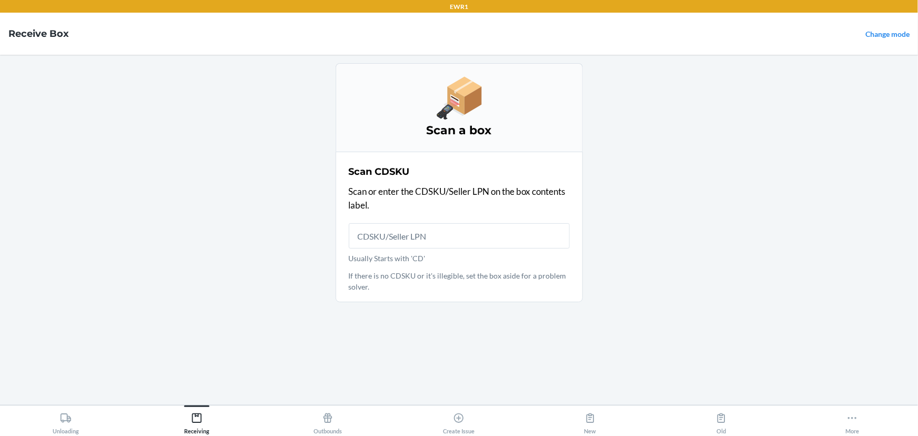
click at [405, 233] on input "Usually Starts with 'CD'" at bounding box center [459, 235] width 221 height 25
